Goal: Information Seeking & Learning: Learn about a topic

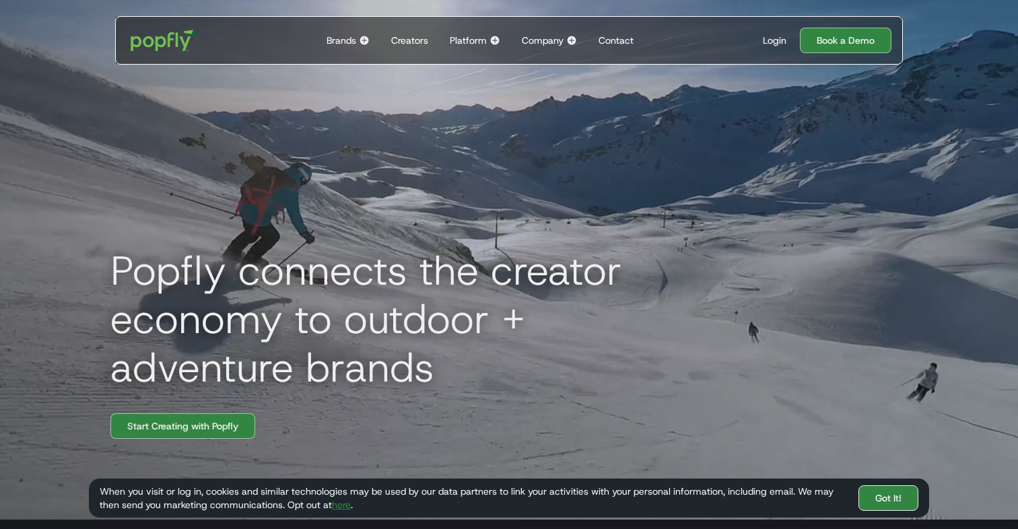
click at [873, 490] on link "Got It!" at bounding box center [889, 499] width 60 height 26
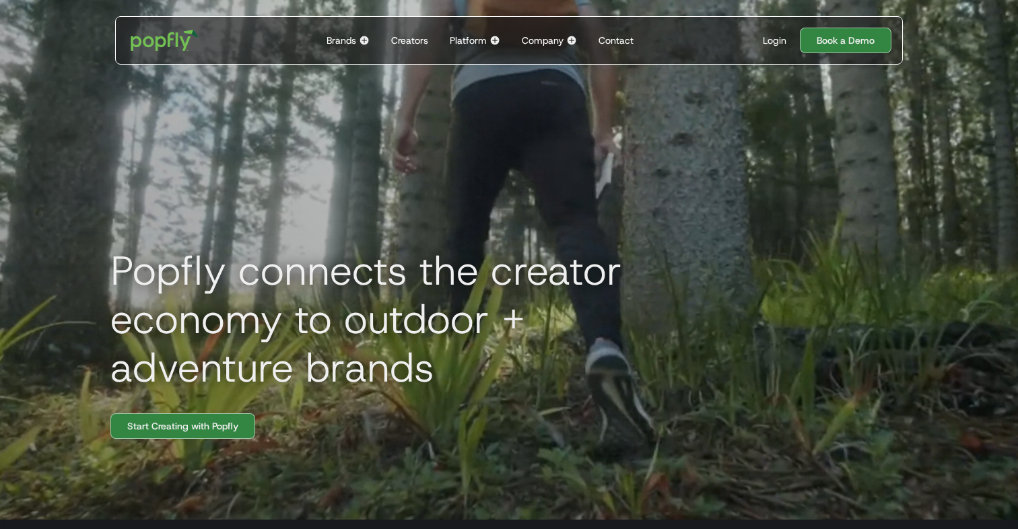
click at [363, 40] on img at bounding box center [364, 40] width 11 height 11
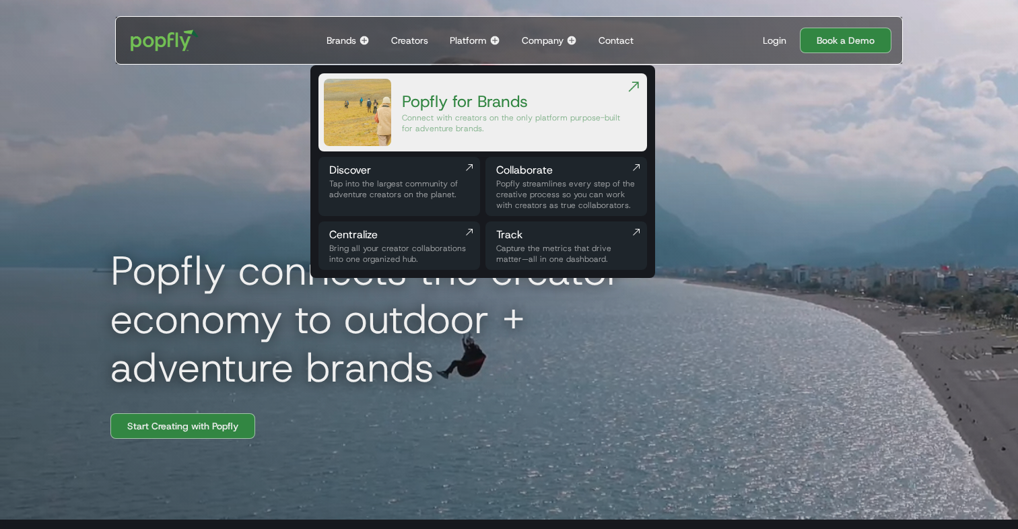
click at [363, 40] on img at bounding box center [364, 40] width 11 height 11
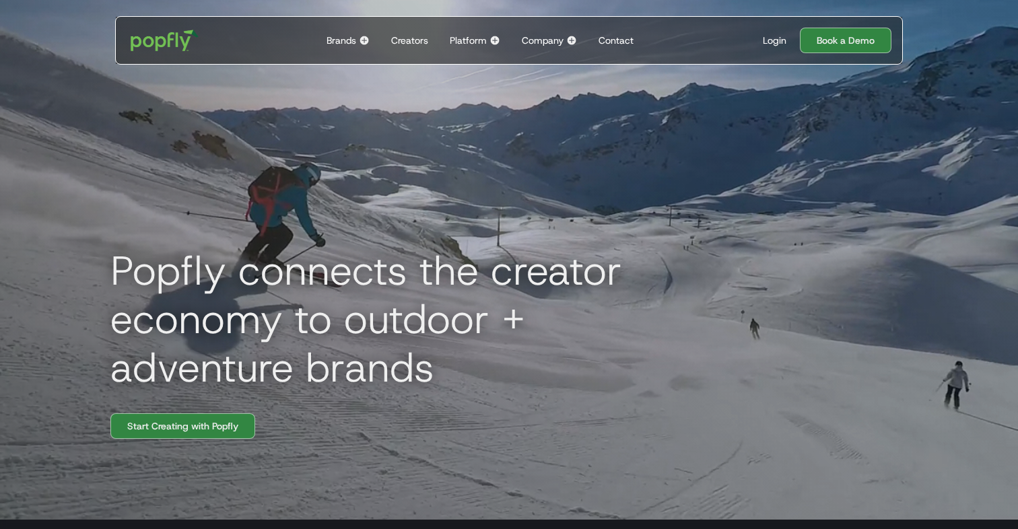
click at [479, 38] on div "Platform" at bounding box center [468, 40] width 37 height 13
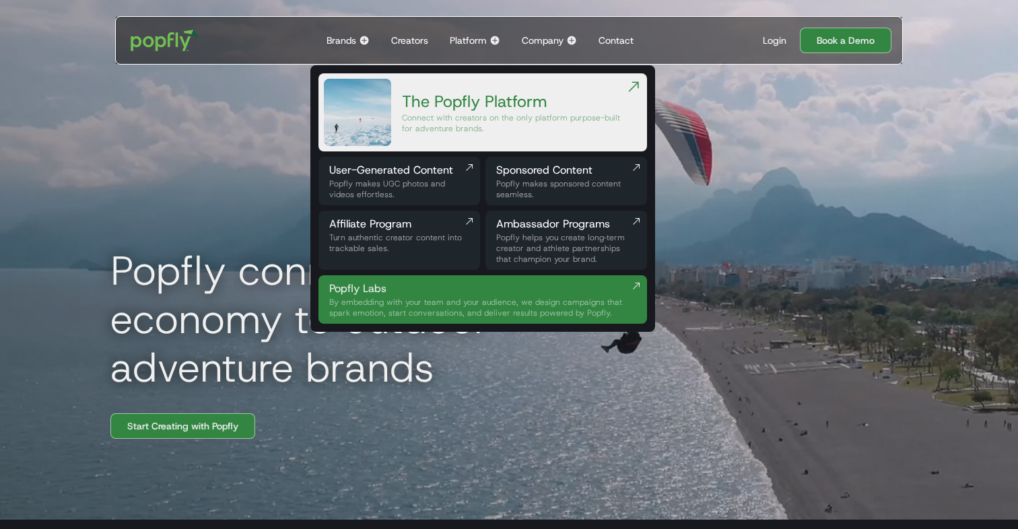
click at [526, 224] on div "Ambassador Programs" at bounding box center [566, 224] width 140 height 16
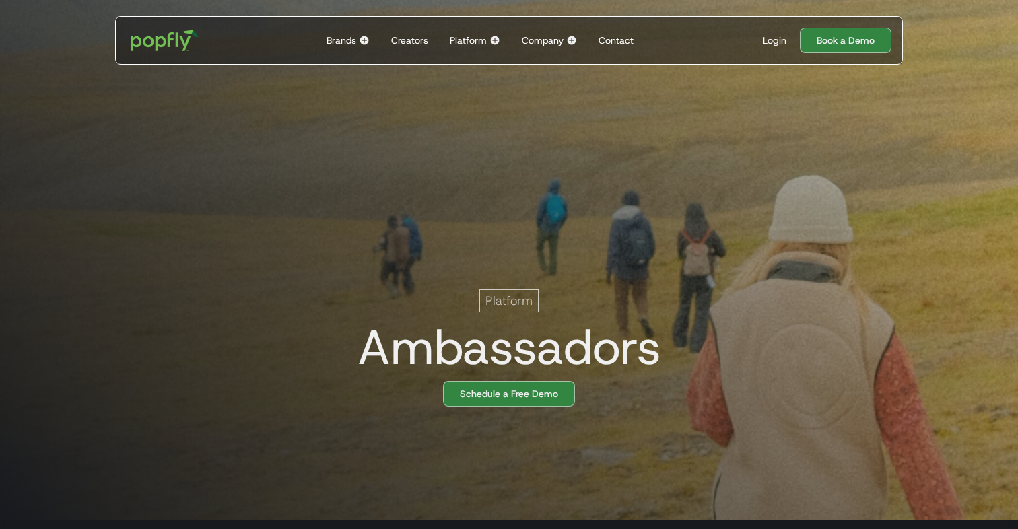
click at [425, 36] on div "Creators" at bounding box center [409, 40] width 37 height 13
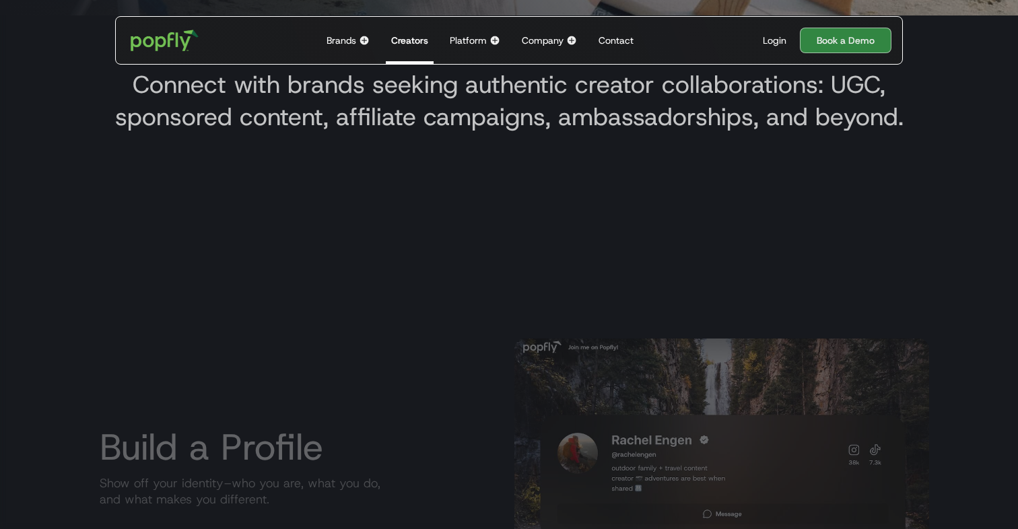
scroll to position [546, 0]
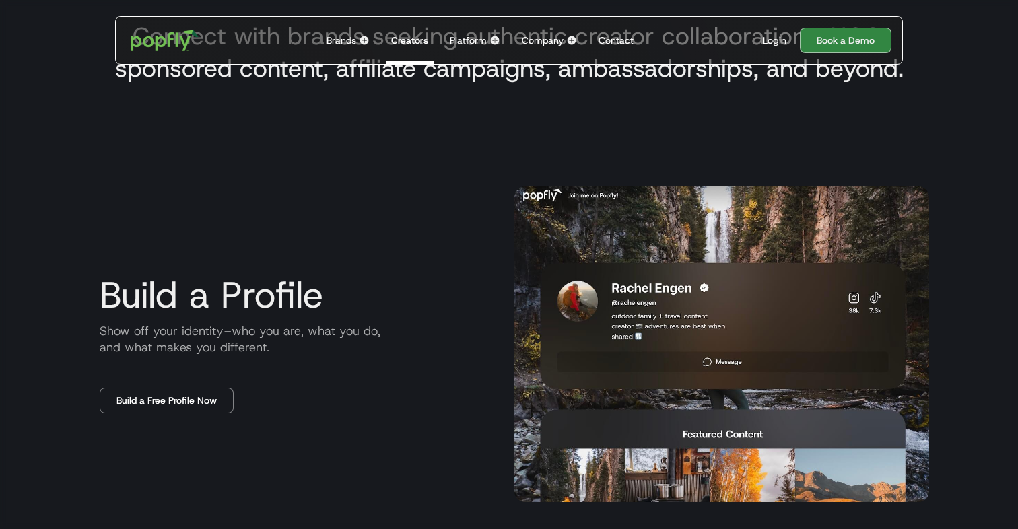
click at [458, 34] on div "Platform" at bounding box center [468, 40] width 37 height 13
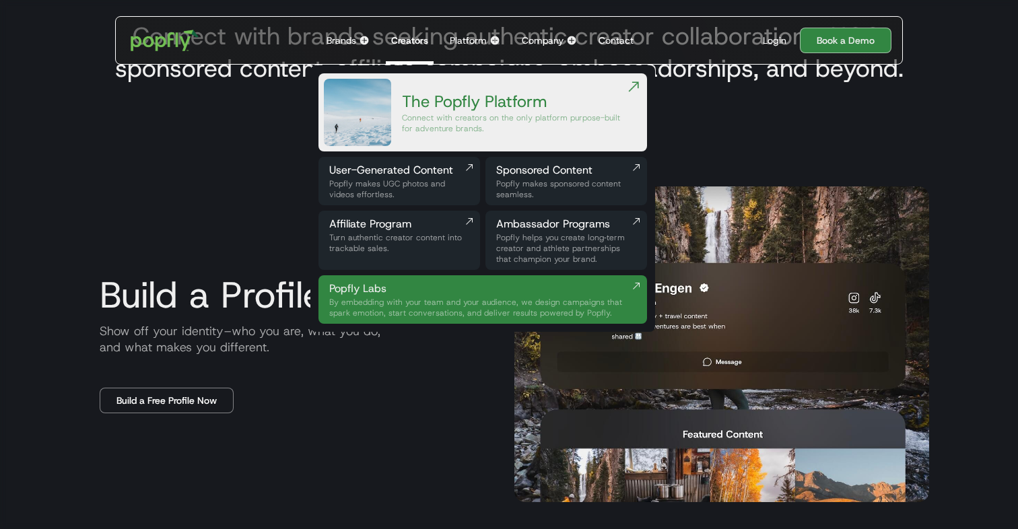
click at [458, 34] on div "Platform" at bounding box center [468, 40] width 37 height 13
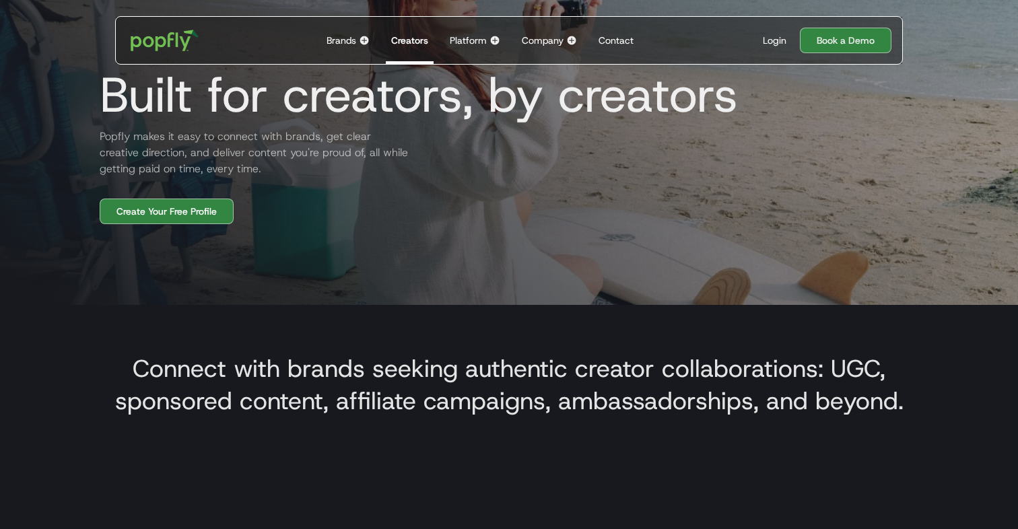
scroll to position [200, 0]
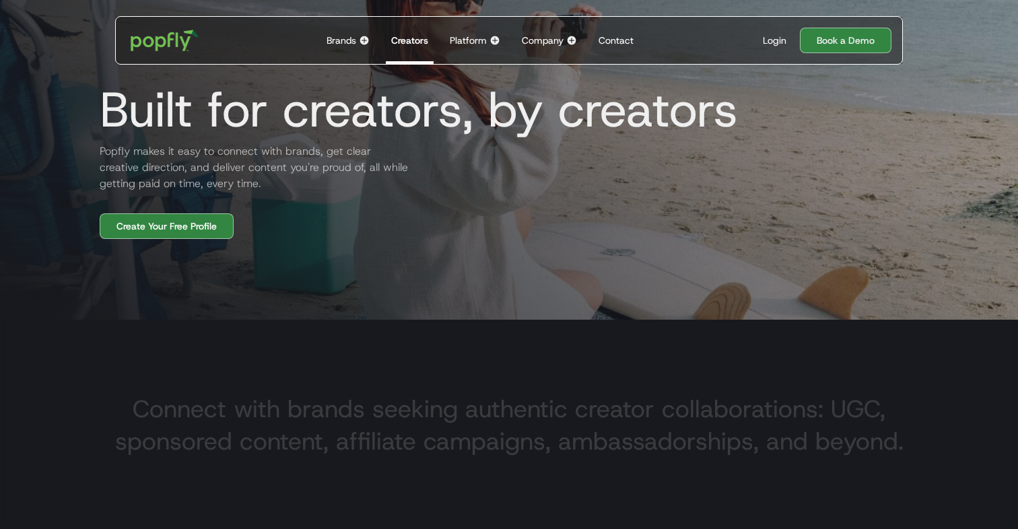
click at [358, 39] on div "Brands Back to main menu Popfly for Brands Connect with creators on the only pl…" at bounding box center [348, 40] width 54 height 47
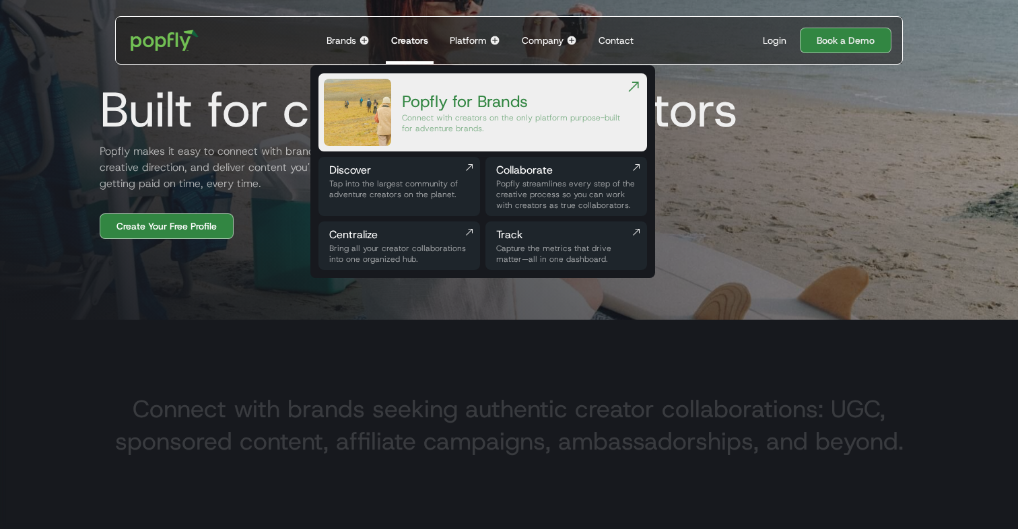
click at [385, 192] on div "Tap into the largest community of adventure creators on the planet." at bounding box center [399, 189] width 140 height 22
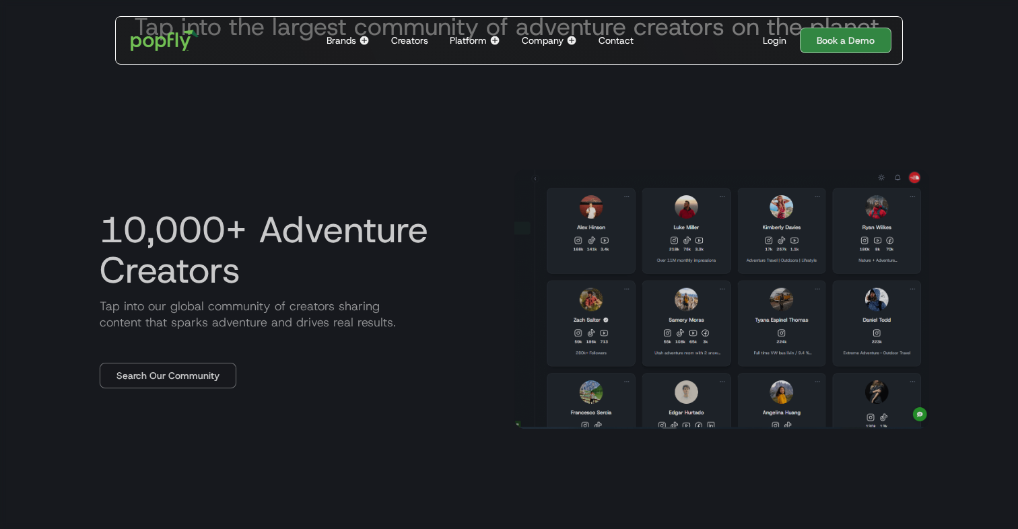
scroll to position [632, 0]
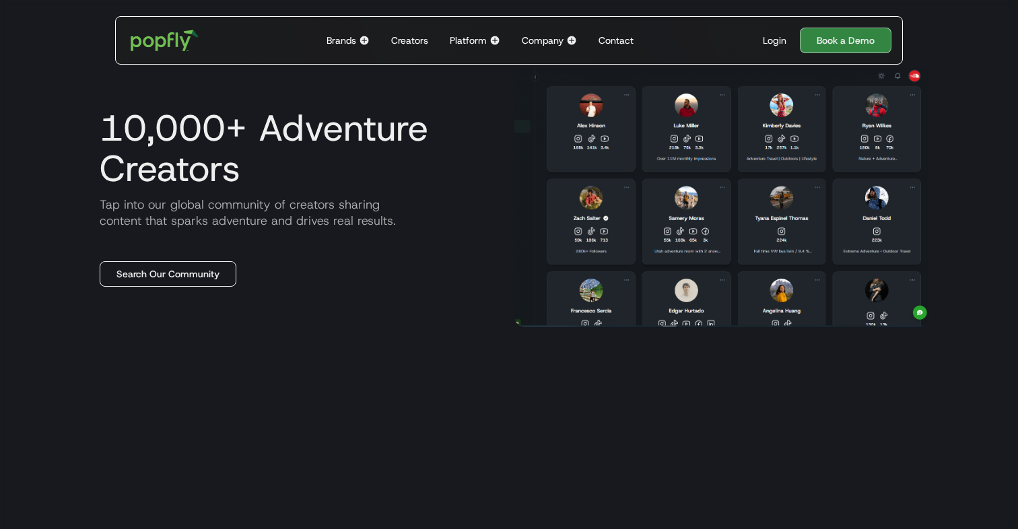
click at [204, 286] on link "Search Our Community" at bounding box center [168, 274] width 137 height 26
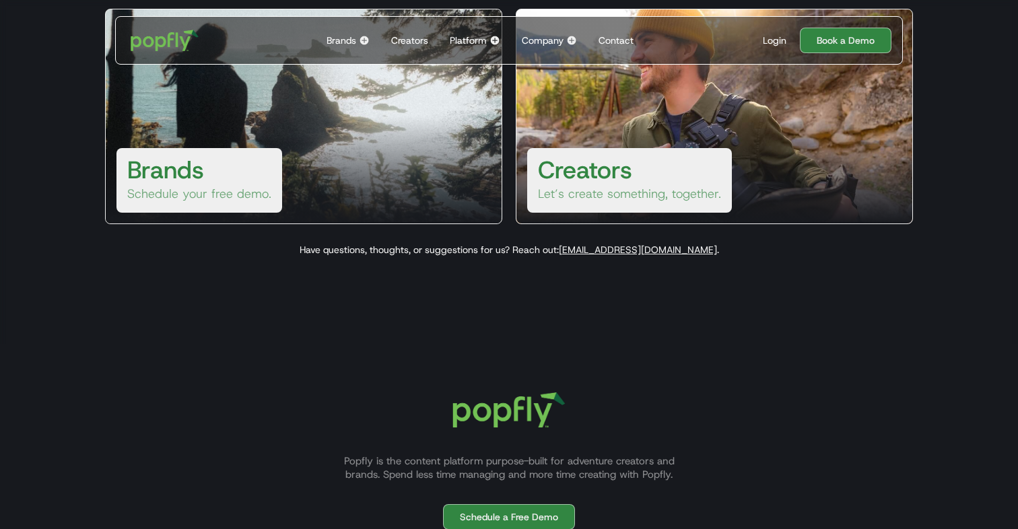
scroll to position [338, 0]
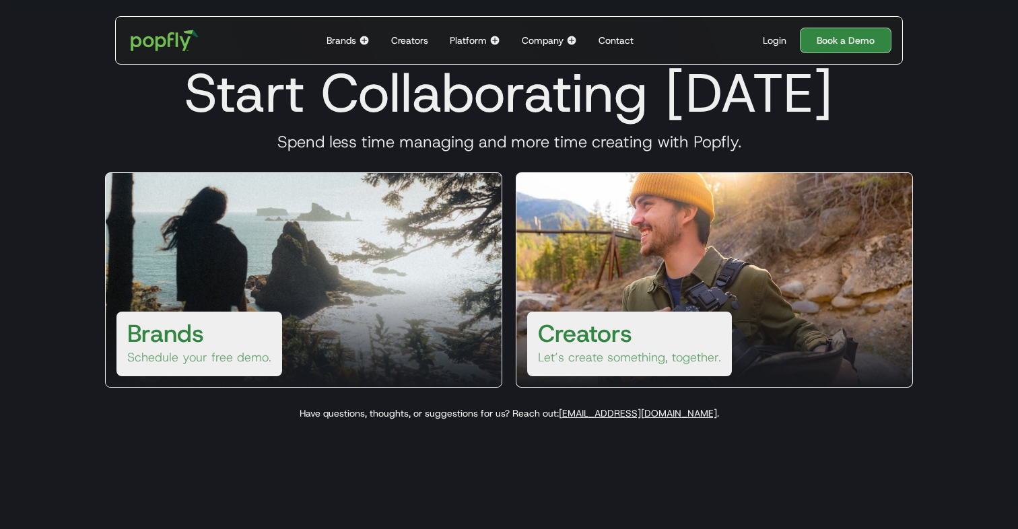
click at [236, 333] on div "Brands Schedule your free demo." at bounding box center [200, 344] width 166 height 65
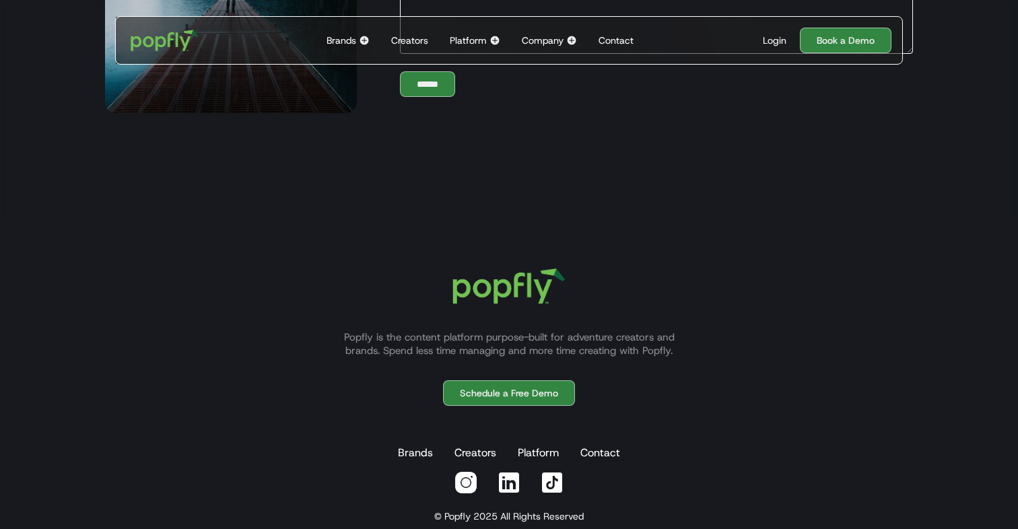
scroll to position [326, 0]
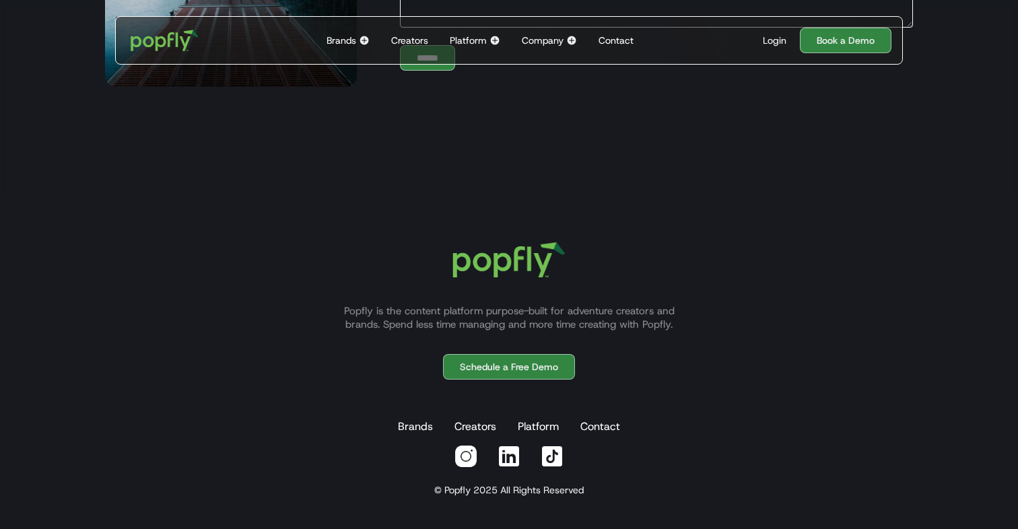
click at [469, 459] on img at bounding box center [466, 456] width 24 height 24
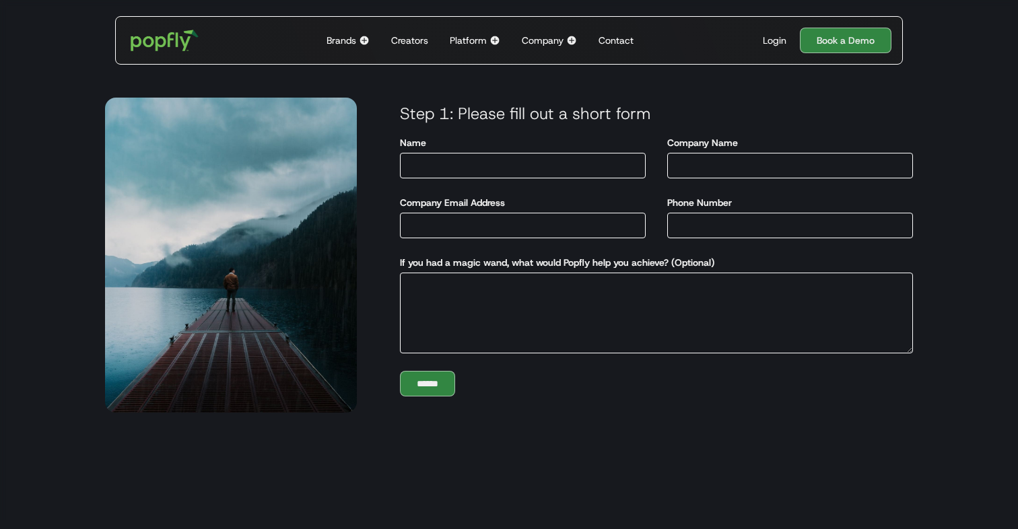
click at [368, 40] on img at bounding box center [364, 40] width 11 height 11
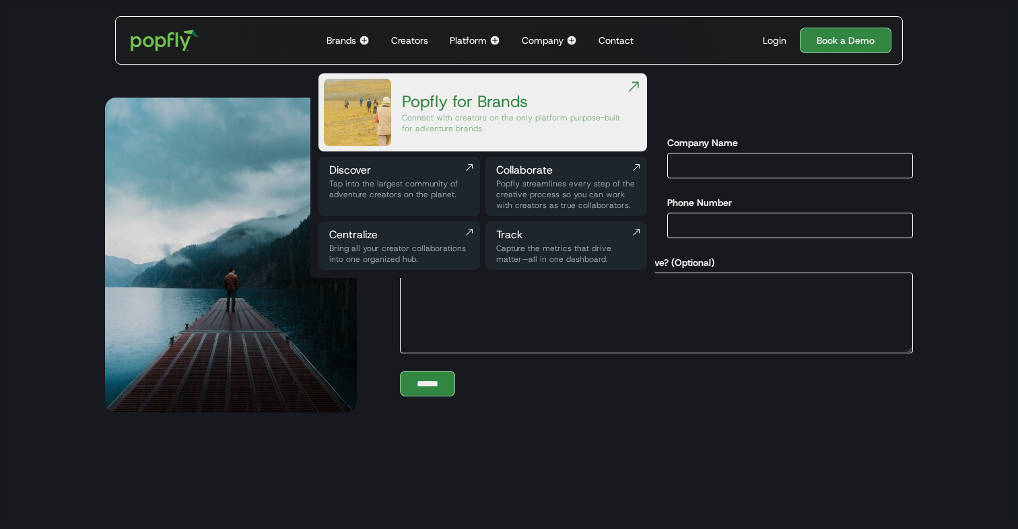
click at [368, 40] on img at bounding box center [364, 40] width 11 height 11
